Goal: Transaction & Acquisition: Purchase product/service

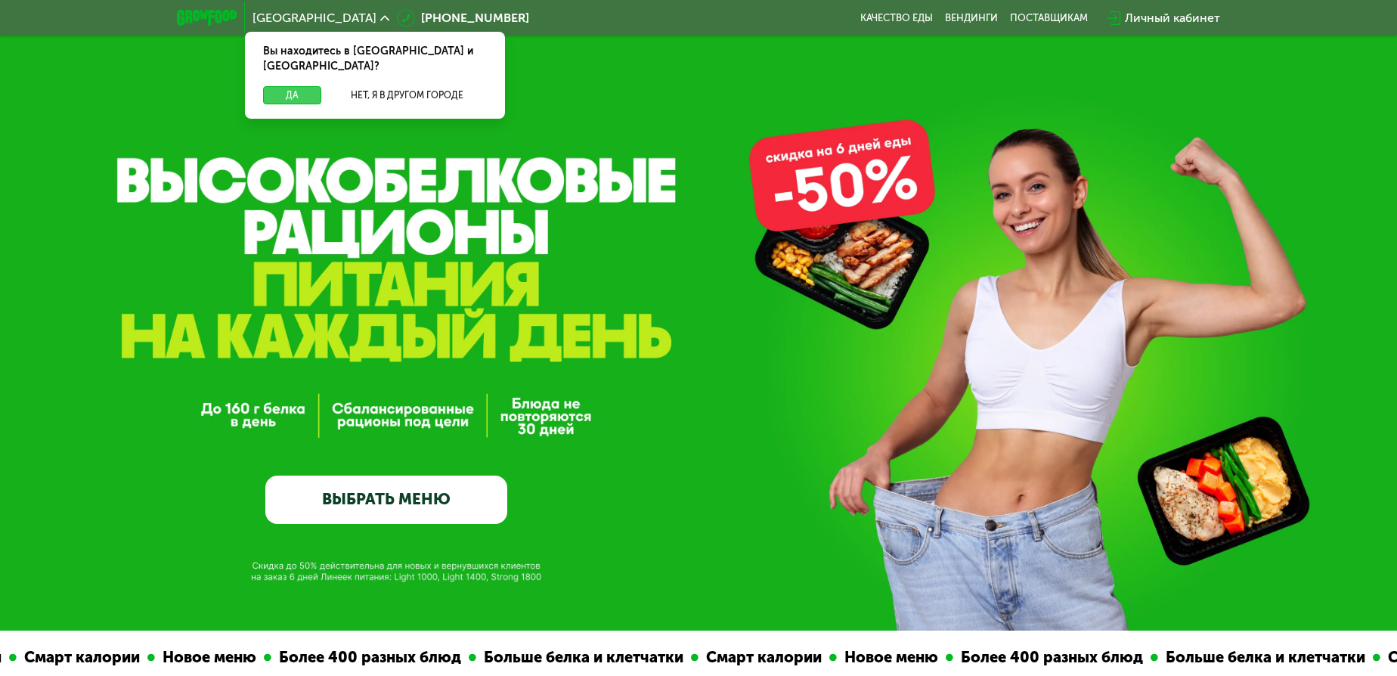
click at [293, 86] on button "Да" at bounding box center [292, 95] width 58 height 18
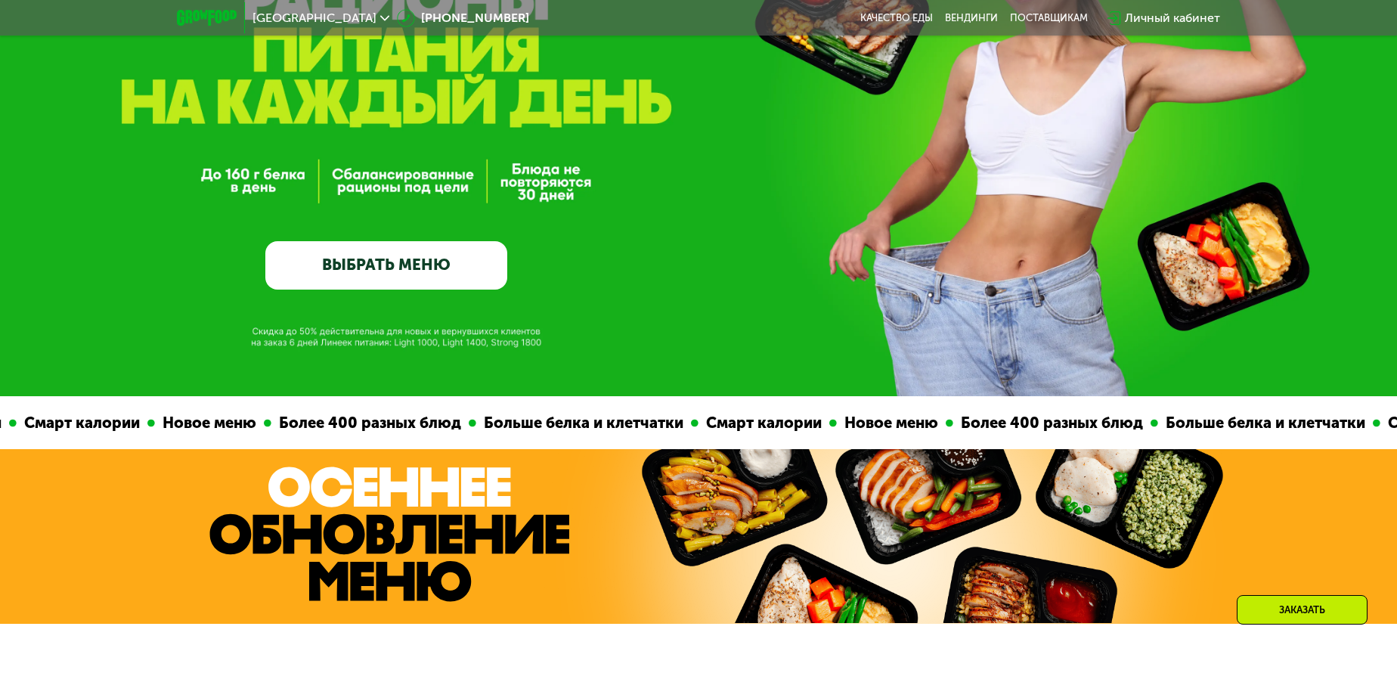
scroll to position [274, 0]
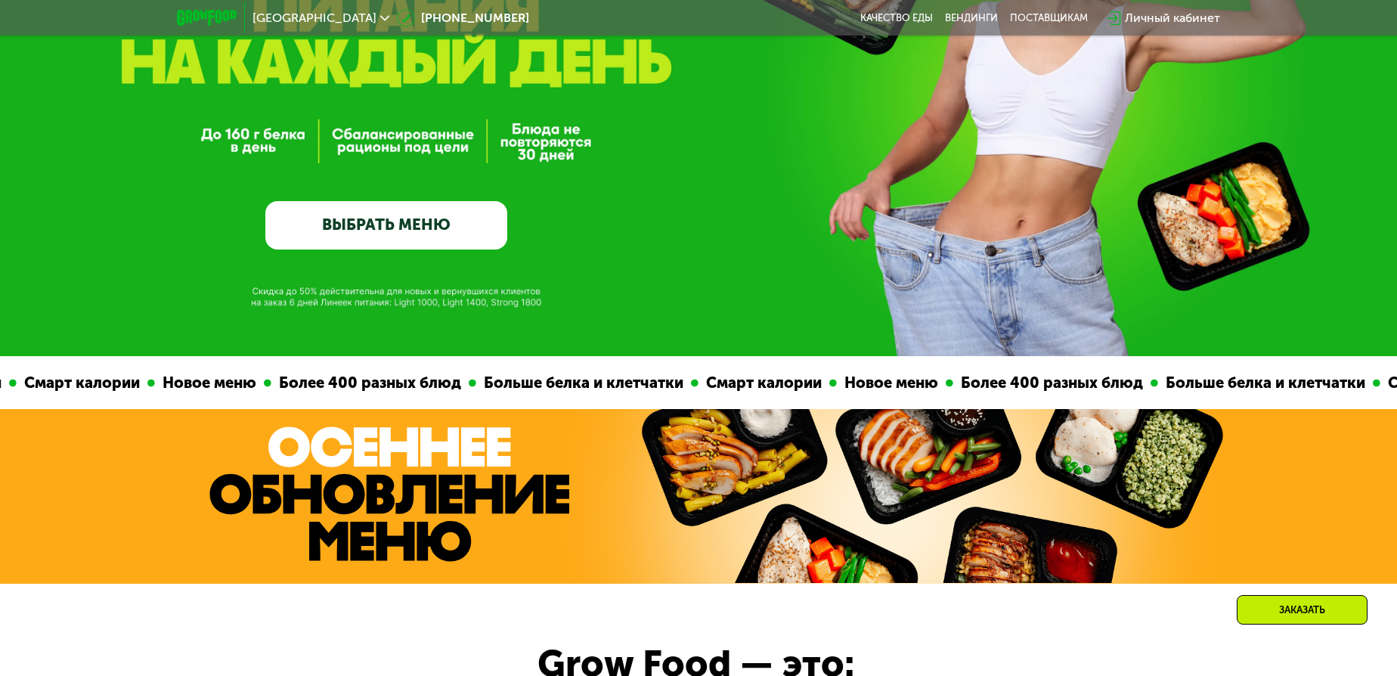
click at [366, 234] on link "ВЫБРАТЬ МЕНЮ" at bounding box center [386, 225] width 242 height 48
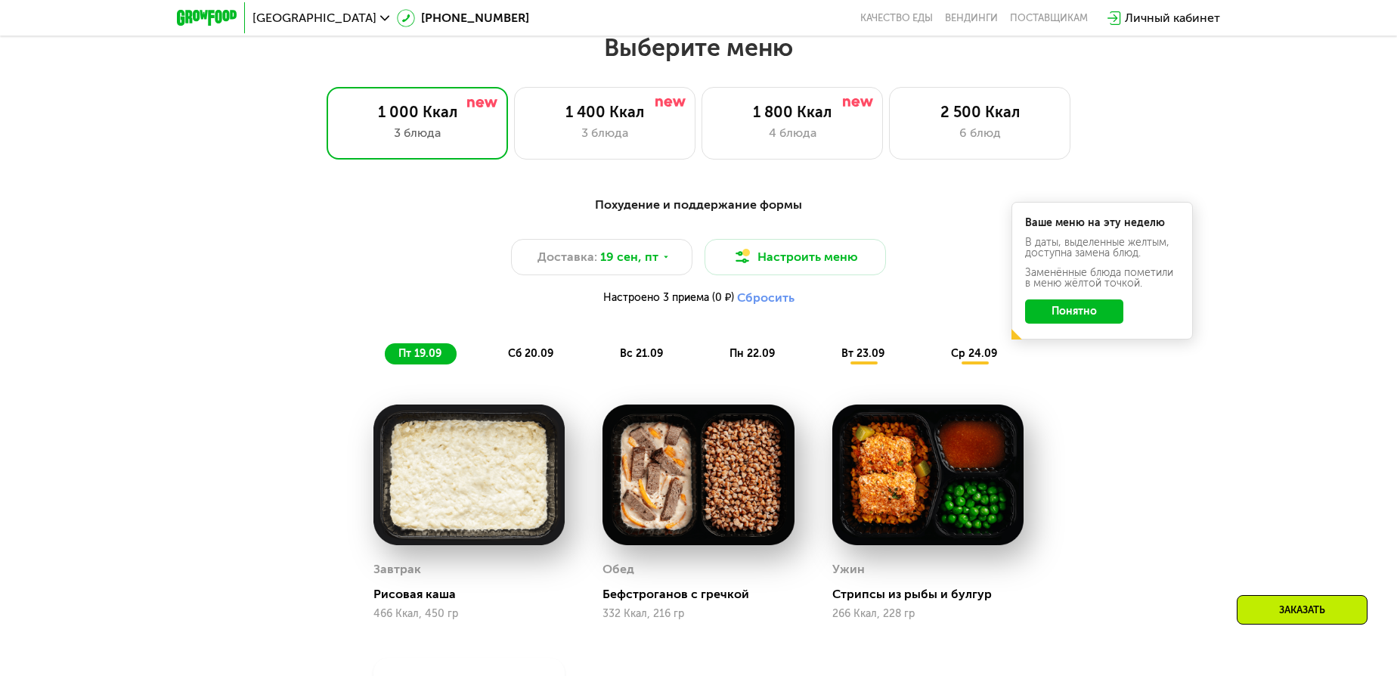
scroll to position [1217, 0]
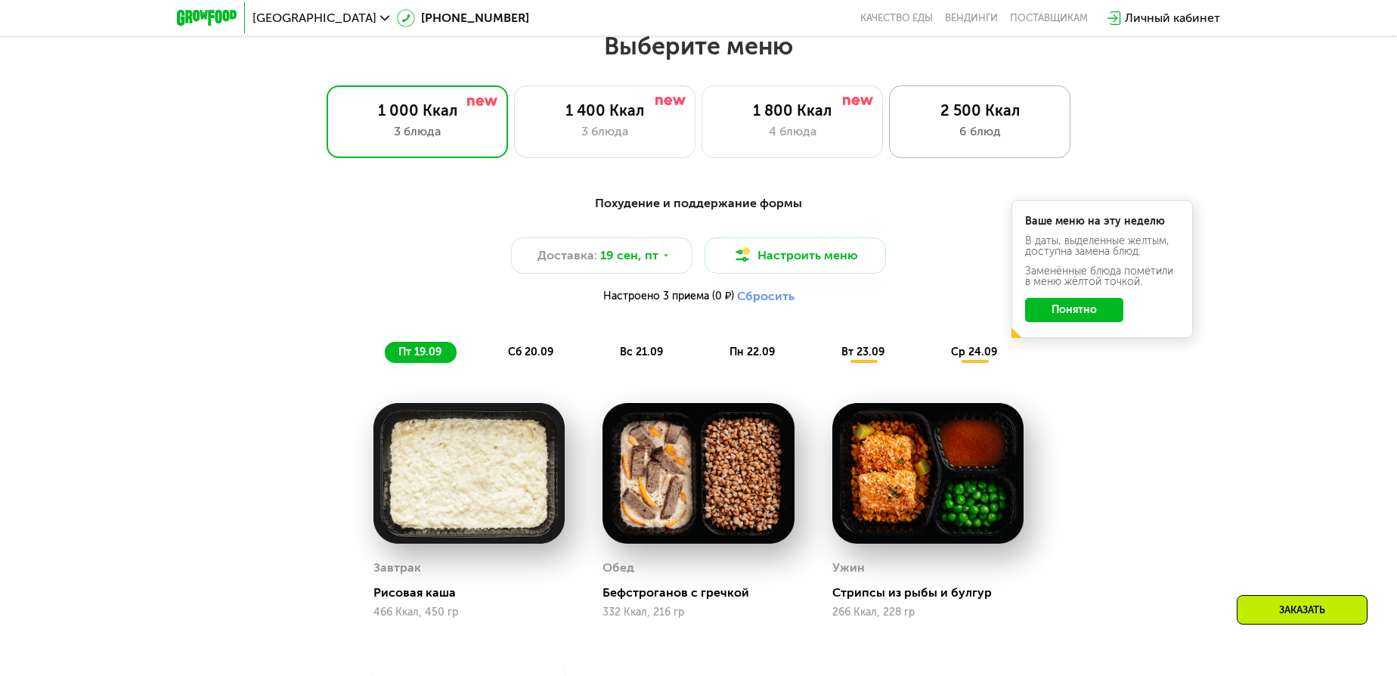
click at [951, 141] on div "6 блюд" at bounding box center [980, 131] width 150 height 18
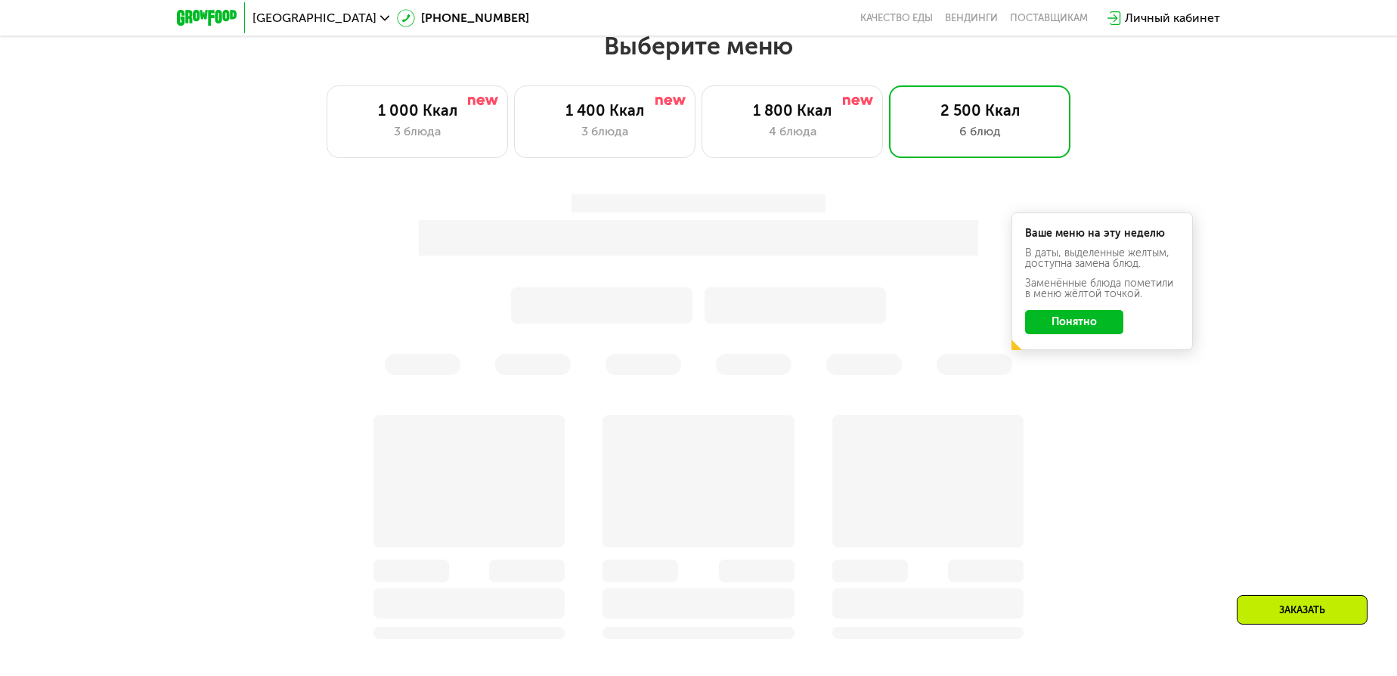
click at [1048, 333] on button "Понятно" at bounding box center [1074, 322] width 98 height 24
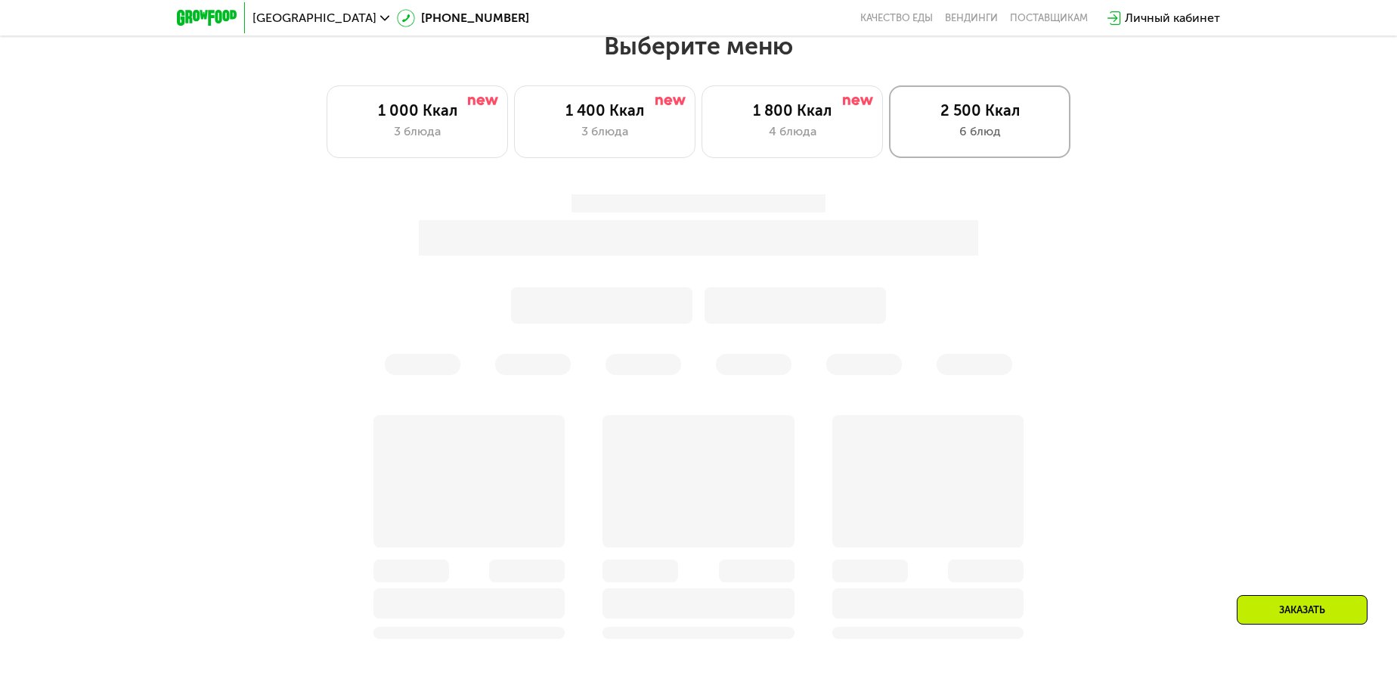
click at [961, 141] on div "6 блюд" at bounding box center [980, 131] width 150 height 18
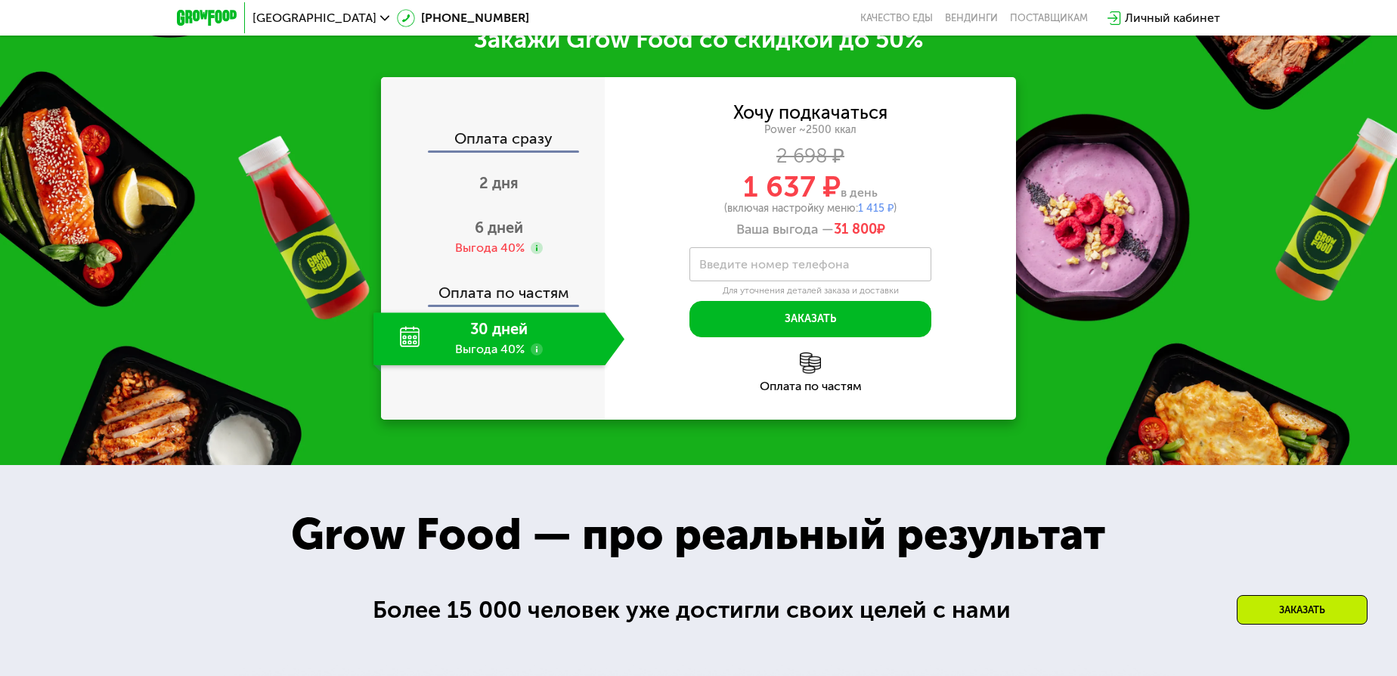
scroll to position [2224, 0]
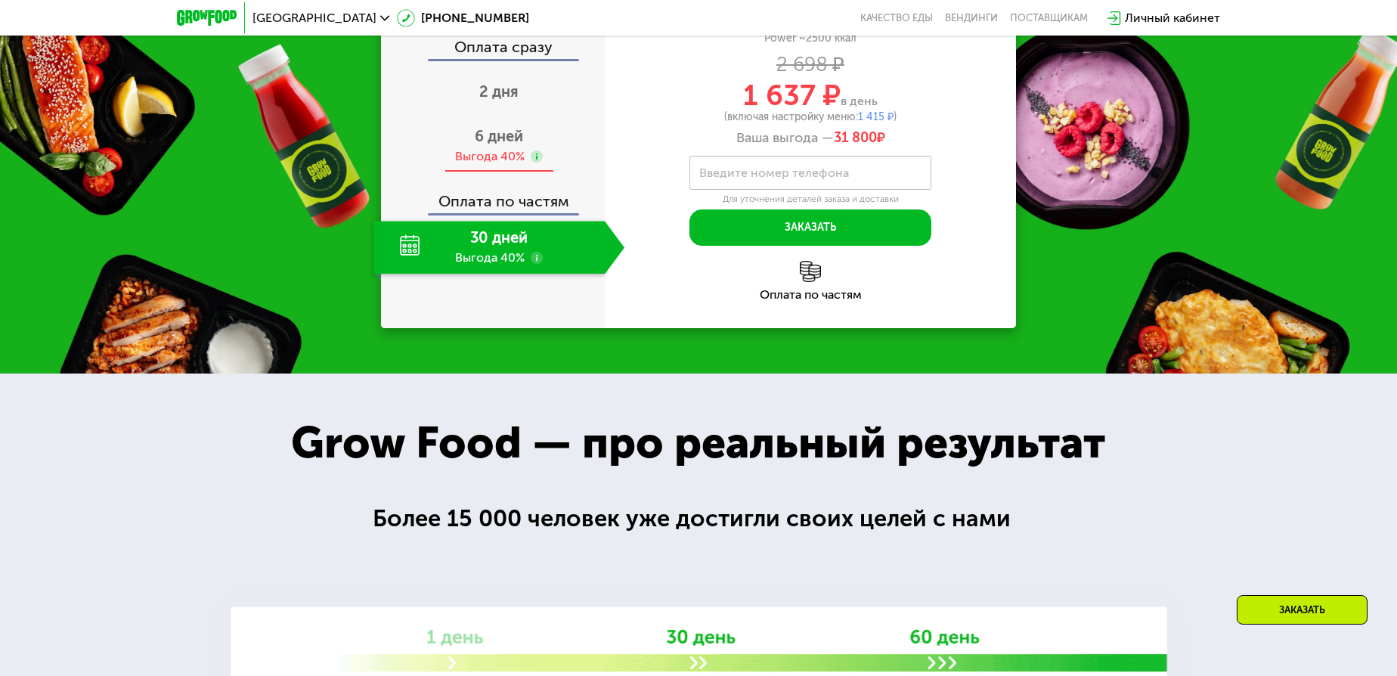
click at [489, 145] on span "6 дней" at bounding box center [499, 136] width 48 height 18
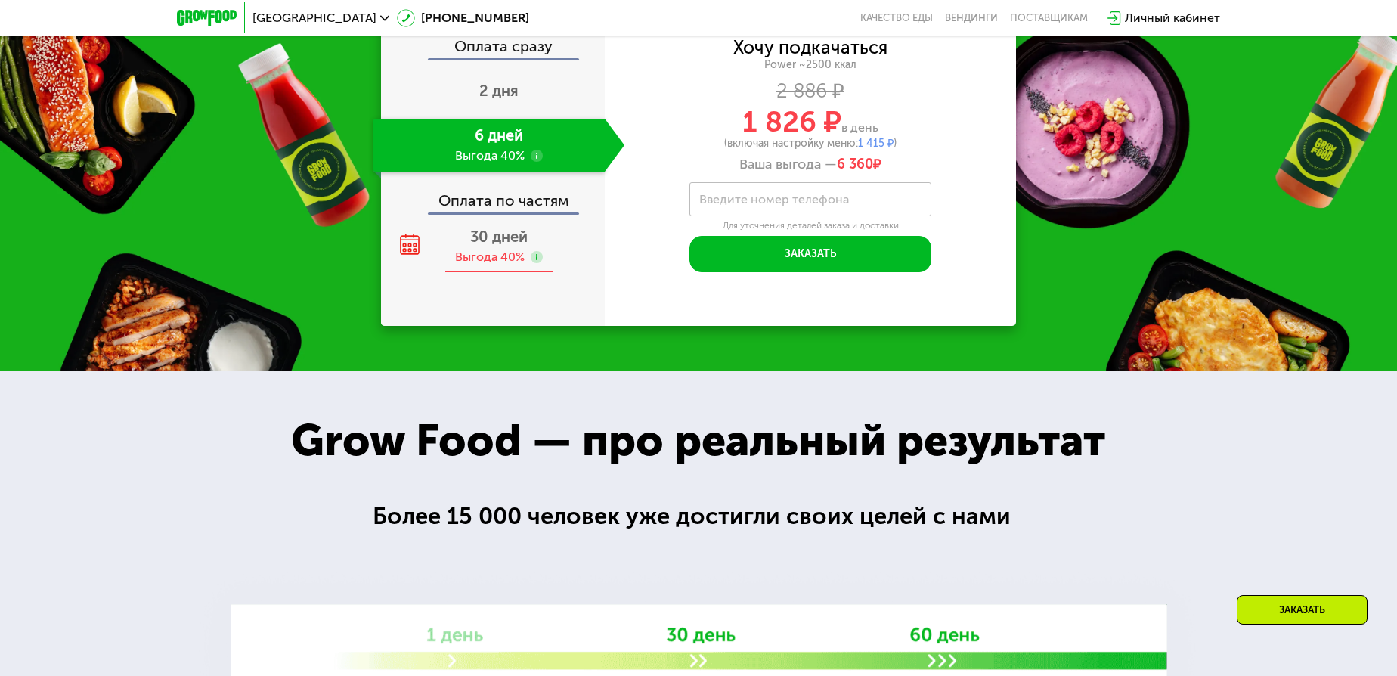
click at [494, 246] on span "30 дней" at bounding box center [498, 237] width 57 height 18
